Goal: Navigation & Orientation: Find specific page/section

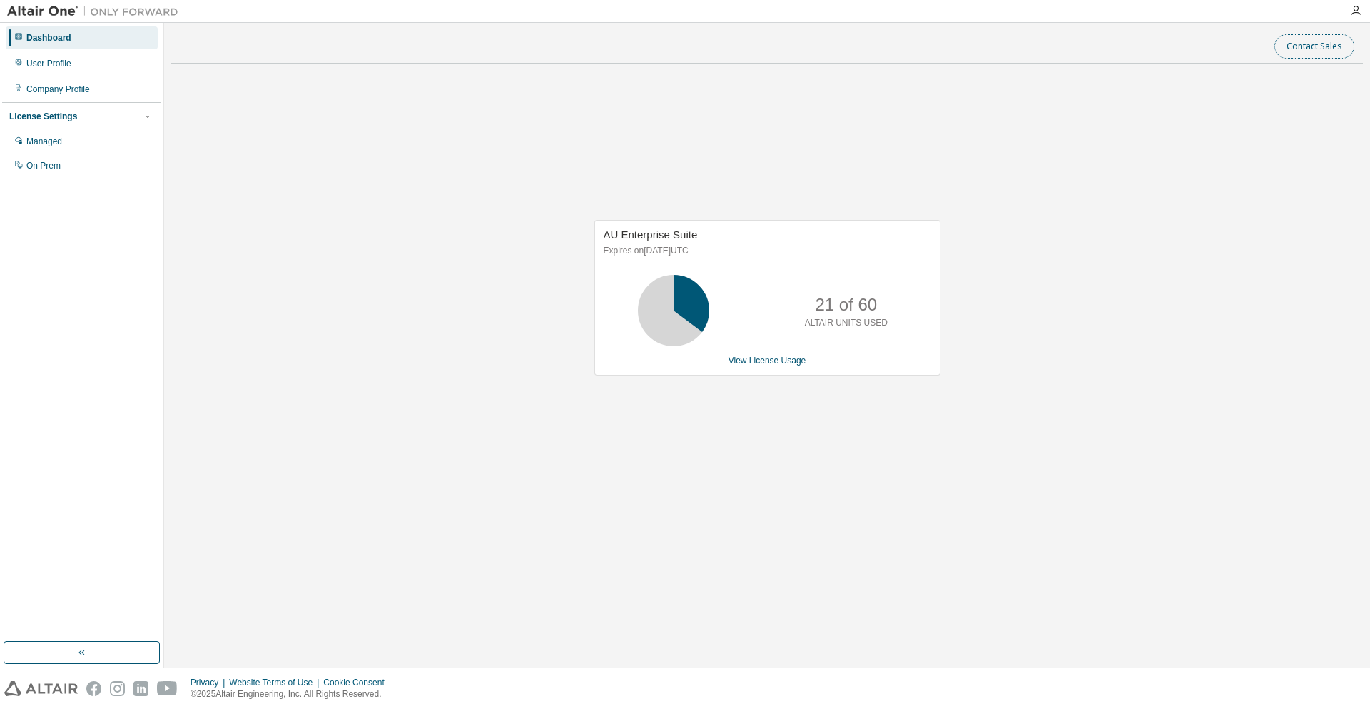
click at [1313, 37] on button "Contact Sales" at bounding box center [1315, 46] width 80 height 24
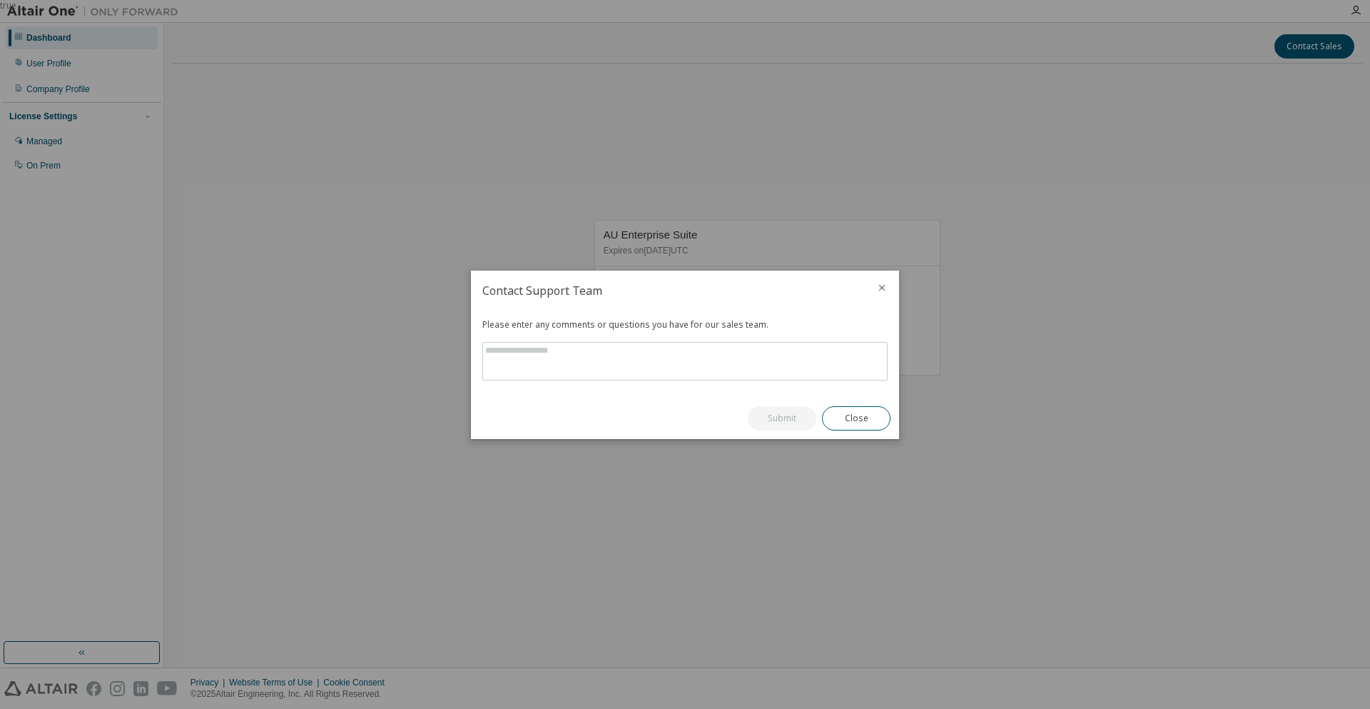
click at [879, 289] on icon "close" at bounding box center [882, 287] width 11 height 11
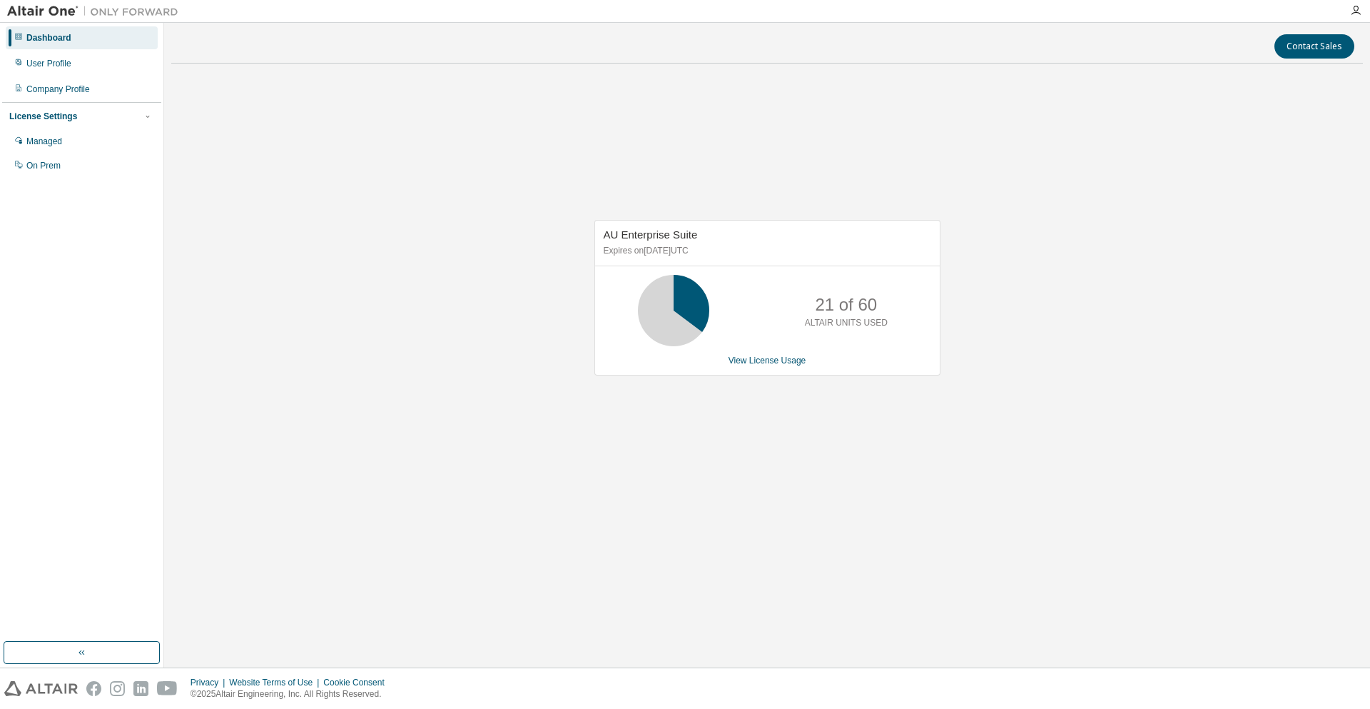
click at [387, 246] on div "AU Enterprise Suite Expires on June 1, 2026 UTC 21 of 60 ALTAIR UNITS USED View…" at bounding box center [767, 305] width 1192 height 460
drag, startPoint x: 427, startPoint y: 181, endPoint x: 1108, endPoint y: 398, distance: 715.6
click at [1108, 398] on div "AU Enterprise Suite Expires on June 1, 2026 UTC 21 of 60 ALTAIR UNITS USED View…" at bounding box center [767, 305] width 1192 height 460
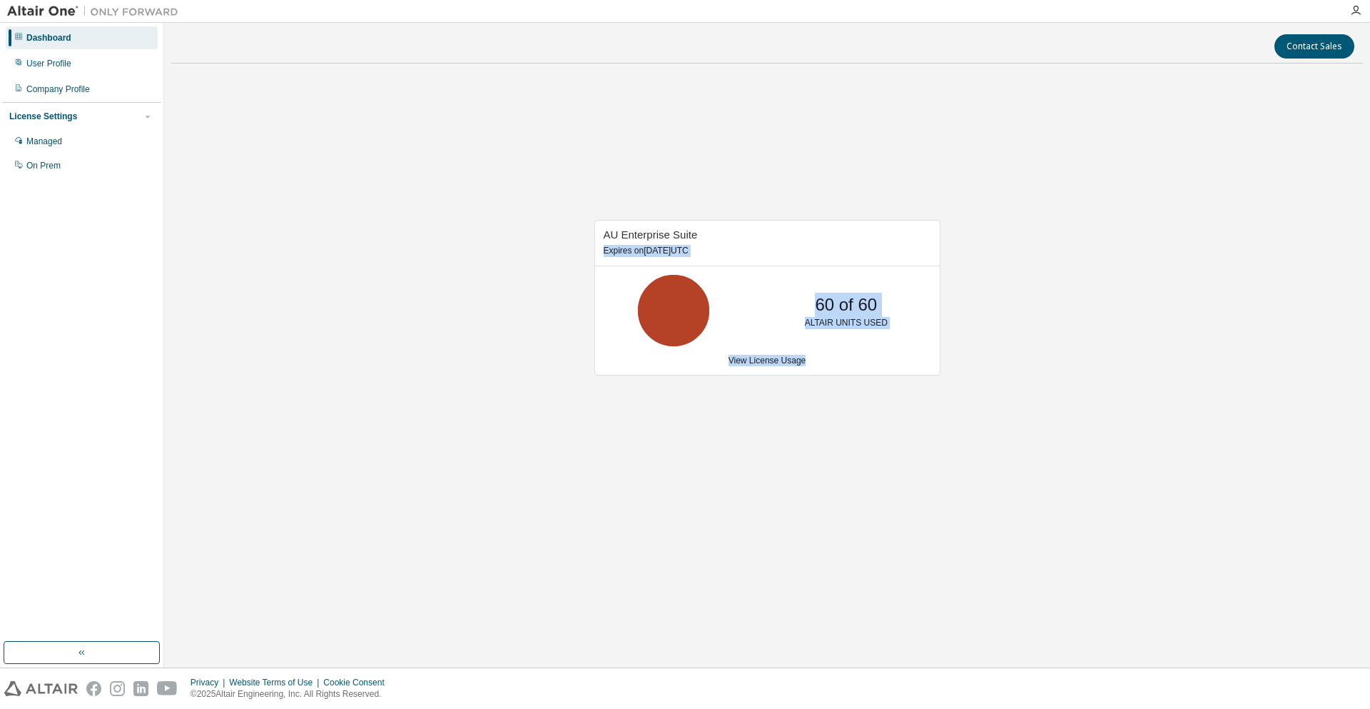
drag, startPoint x: 873, startPoint y: 371, endPoint x: 465, endPoint y: 190, distance: 446.7
click at [469, 193] on div "AU Enterprise Suite Expires on June 1, 2026 UTC 60 of 60 ALTAIR UNITS USED View…" at bounding box center [767, 305] width 1192 height 460
click at [462, 211] on div "AU Enterprise Suite Expires on June 1, 2026 UTC 60 of 60 ALTAIR UNITS USED View…" at bounding box center [767, 305] width 1192 height 460
click at [1067, 431] on div "AU Enterprise Suite Expires on June 1, 2026 UTC 60 of 60 ALTAIR UNITS USED View…" at bounding box center [767, 305] width 1192 height 460
click at [113, 95] on div "Company Profile" at bounding box center [82, 89] width 152 height 23
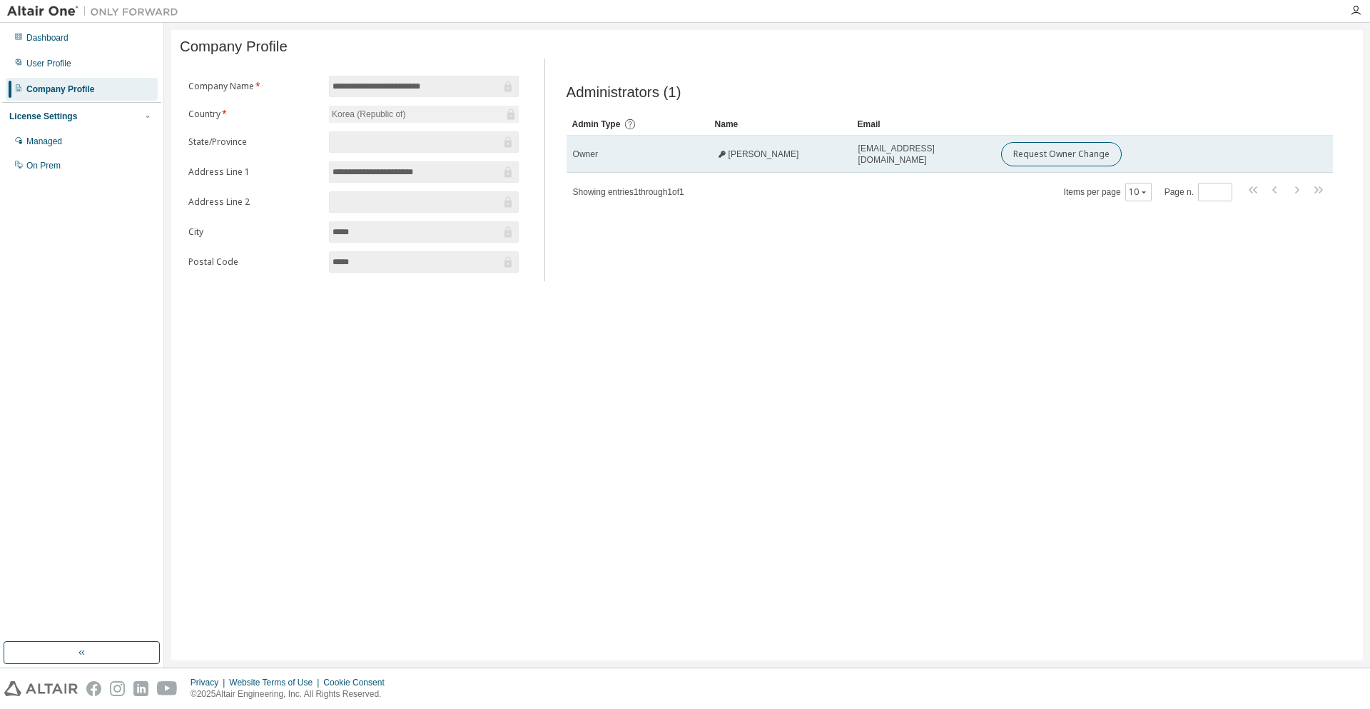
click at [767, 158] on span "Sangwoo Ahnn" at bounding box center [764, 153] width 71 height 11
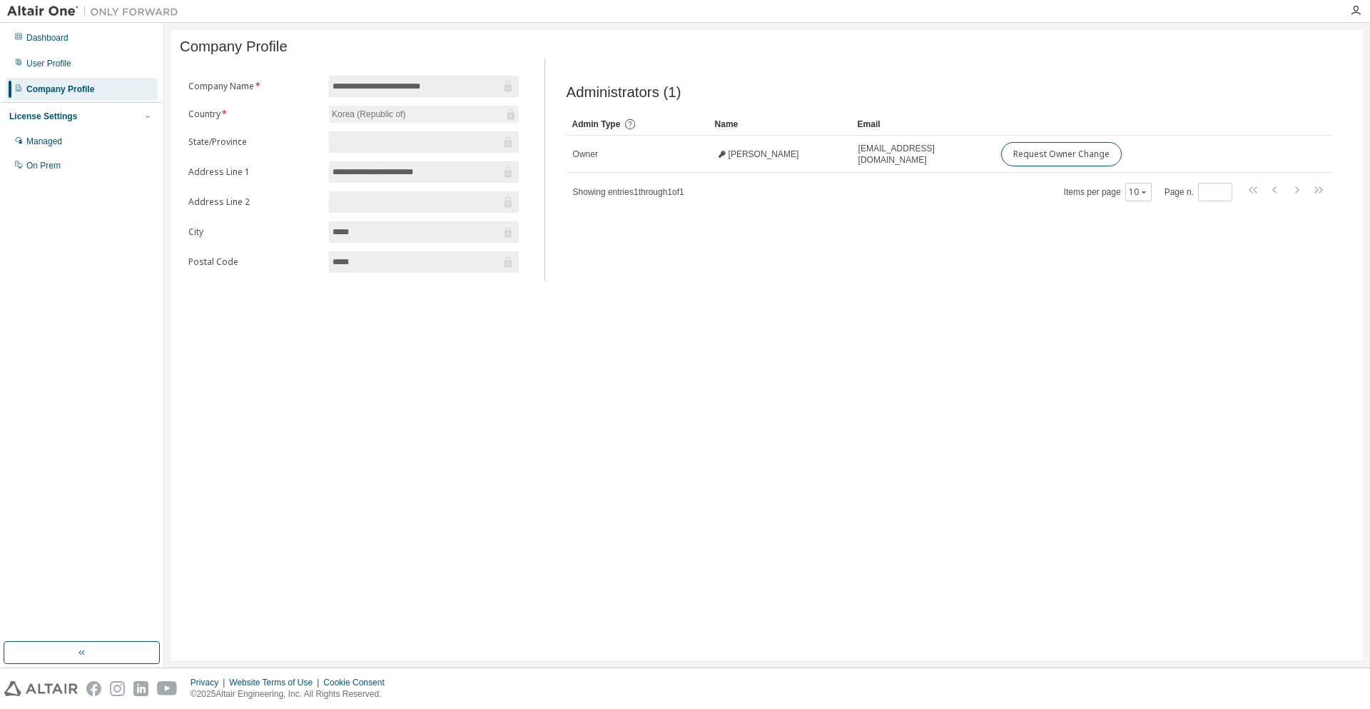
click at [617, 233] on div "Administrators (1) Clear Load Save Save As Field Operator Value Select filter S…" at bounding box center [950, 174] width 801 height 214
click at [638, 197] on span "Showing entries 1 through 1 of 1" at bounding box center [628, 192] width 111 height 10
click at [623, 233] on div "Administrators (1) Clear Load Save Save As Field Operator Value Select filter S…" at bounding box center [950, 174] width 801 height 214
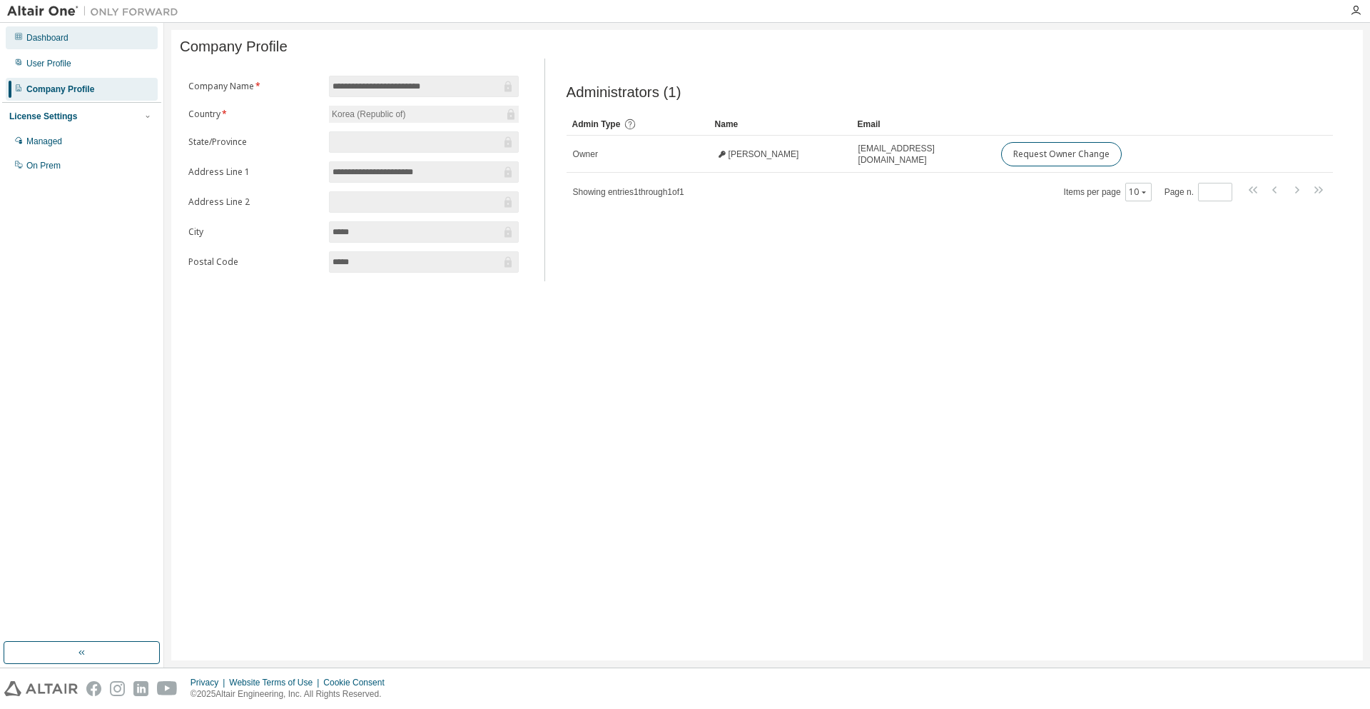
click at [43, 35] on div "Dashboard" at bounding box center [47, 37] width 42 height 11
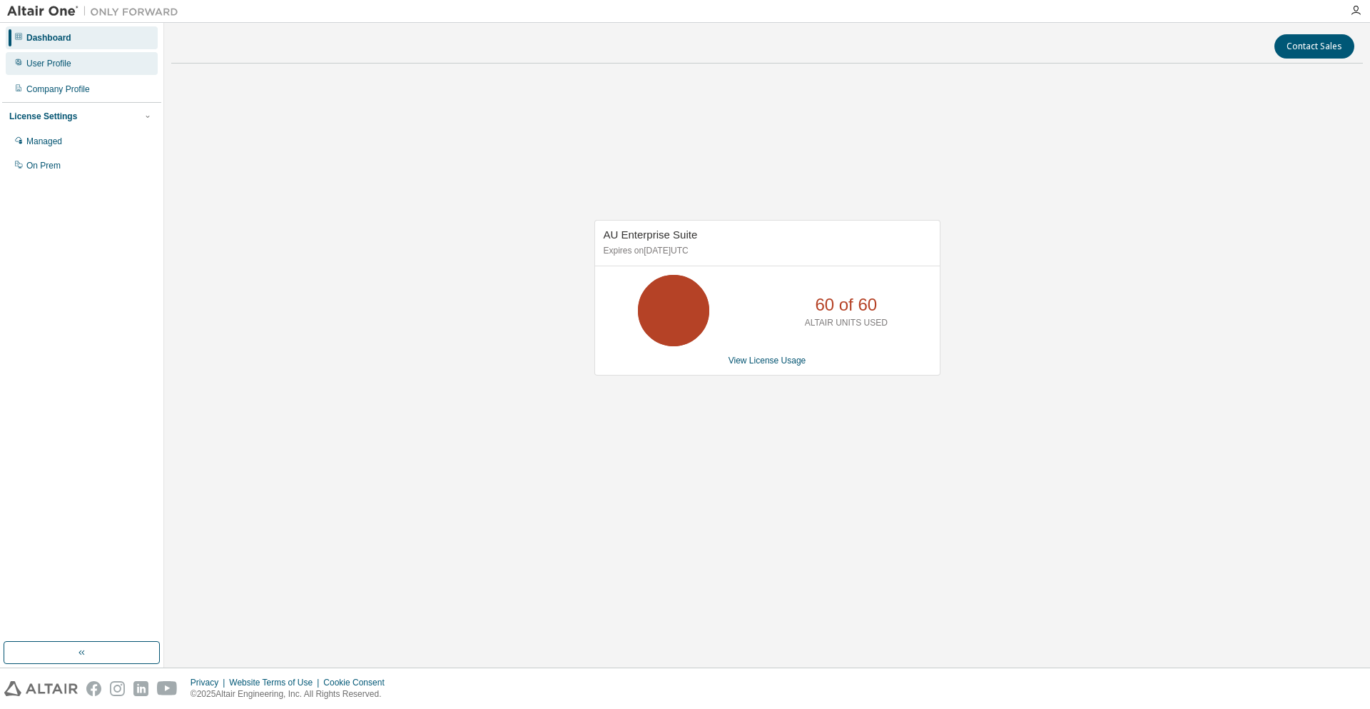
click at [62, 68] on div "User Profile" at bounding box center [48, 63] width 45 height 11
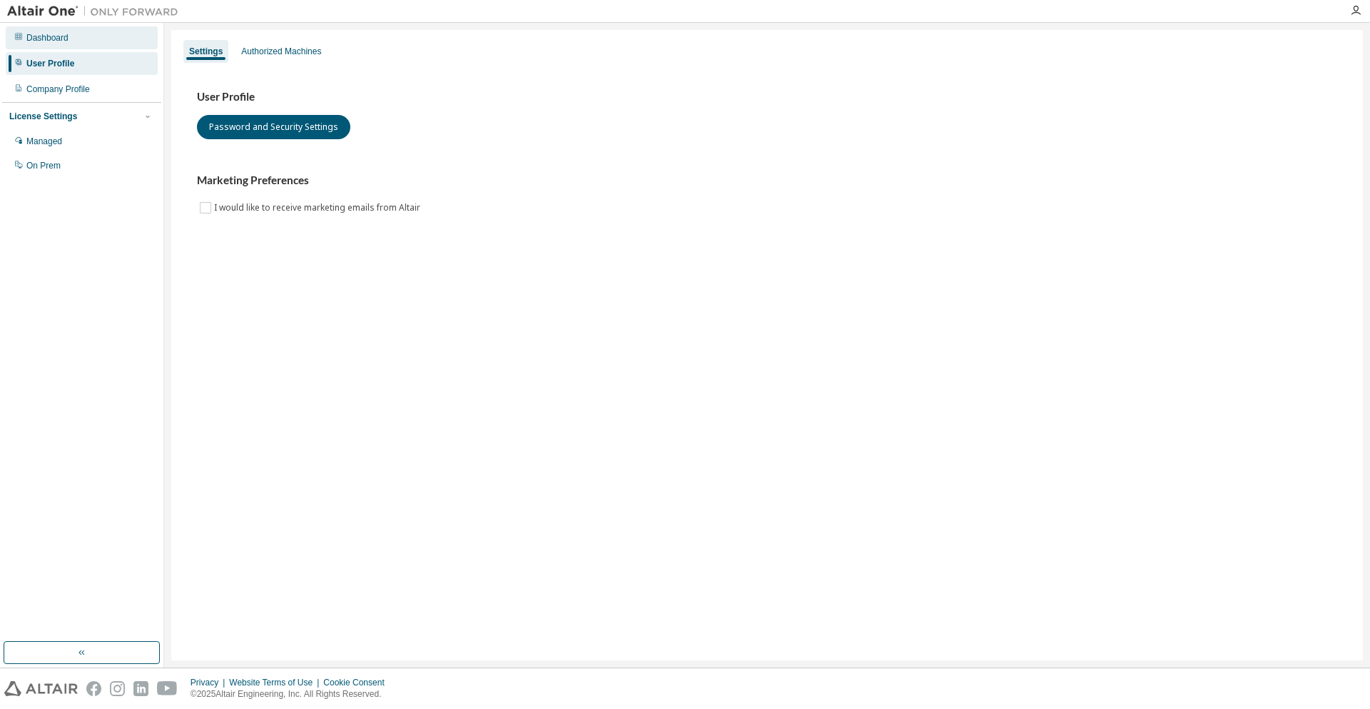
click at [77, 43] on div "Dashboard" at bounding box center [82, 37] width 152 height 23
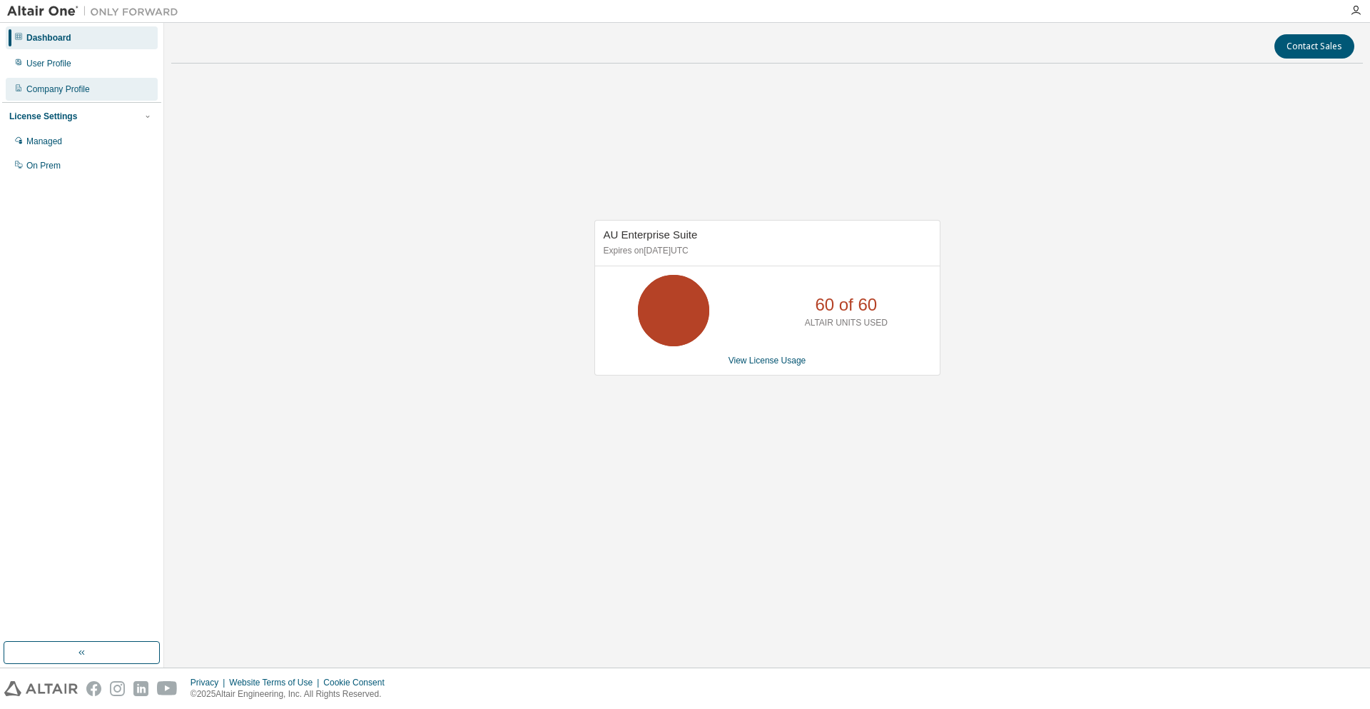
click at [82, 84] on div "Company Profile" at bounding box center [58, 89] width 64 height 11
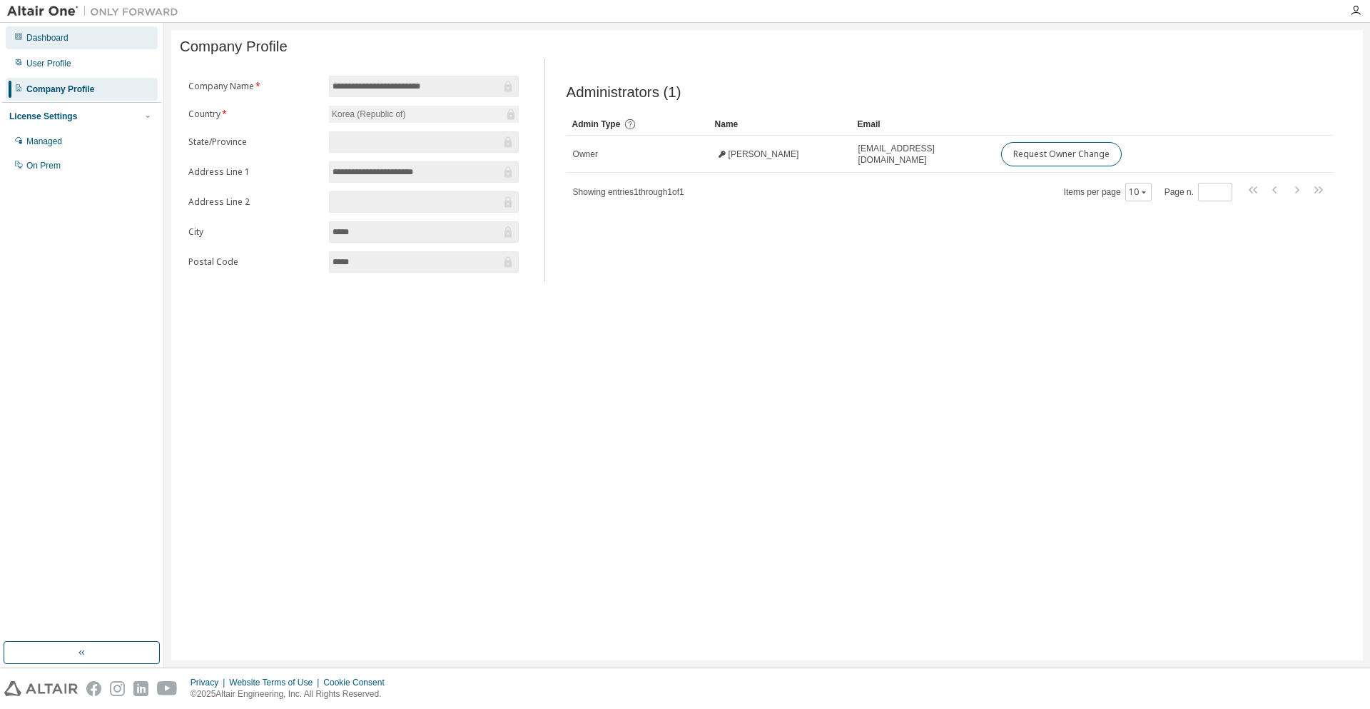
click at [93, 45] on div "Dashboard" at bounding box center [82, 37] width 152 height 23
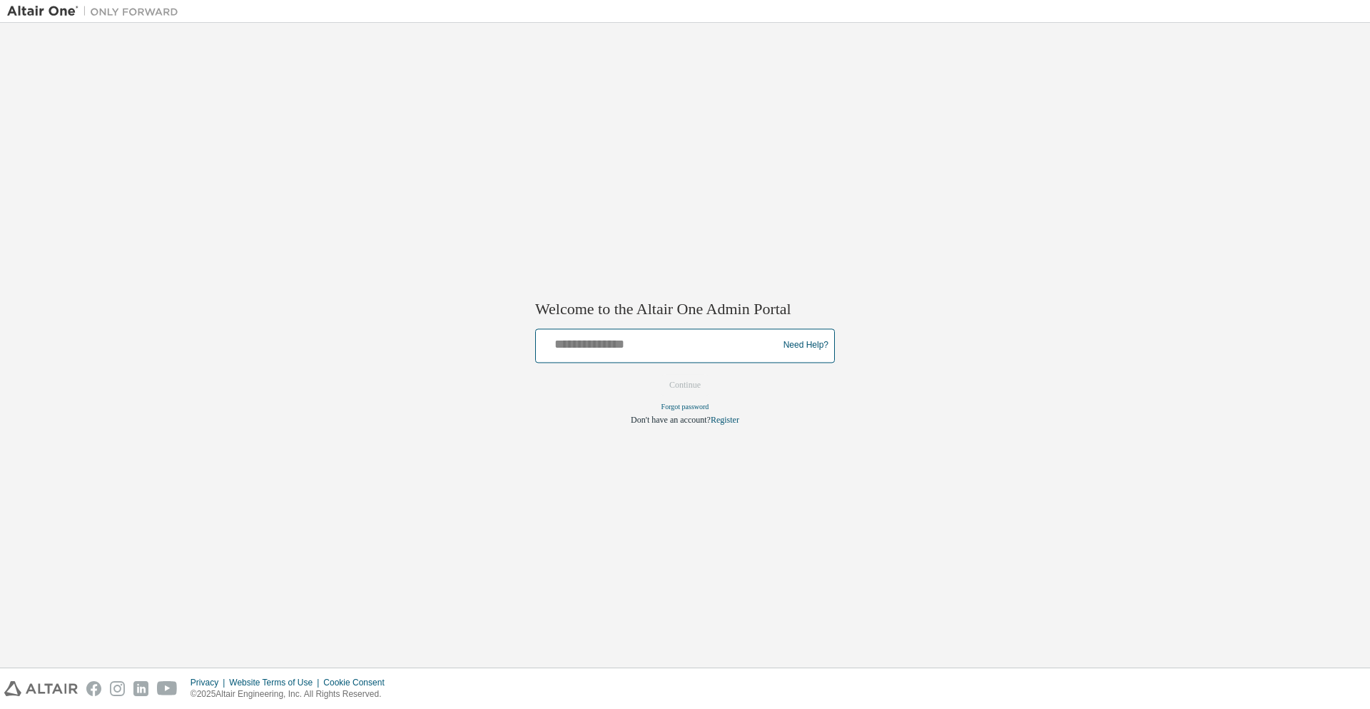
click at [693, 352] on input "text" at bounding box center [659, 342] width 235 height 21
click at [857, 555] on div "Welcome to the Altair One Admin Portal Need Help? Please make sure that you pro…" at bounding box center [685, 345] width 1356 height 630
